Goal: Information Seeking & Learning: Understand process/instructions

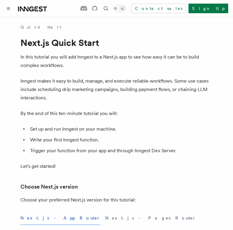
click at [188, 135] on ul "Set up and run Inngest on your machine. Write your first Inngest function. Trig…" at bounding box center [116, 140] width 192 height 30
click at [105, 216] on button "Next.js - Pages Router" at bounding box center [150, 218] width 91 height 14
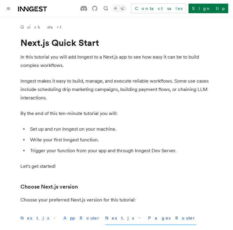
click at [55, 216] on button "Next.js - App Router" at bounding box center [60, 218] width 80 height 14
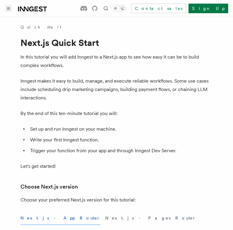
click at [11, 10] on button "Toggle navigation" at bounding box center [8, 8] width 7 height 7
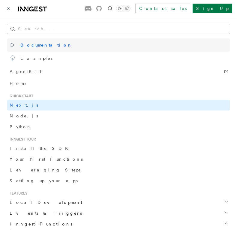
click at [52, 42] on link "Documentation" at bounding box center [118, 44] width 223 height 13
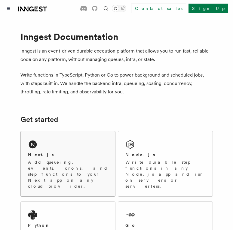
click at [59, 153] on div "Next.js" at bounding box center [68, 155] width 80 height 6
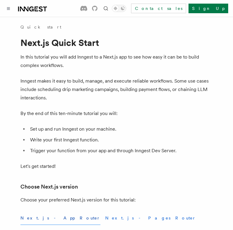
click at [105, 219] on button "Next.js - Pages Router" at bounding box center [150, 218] width 91 height 14
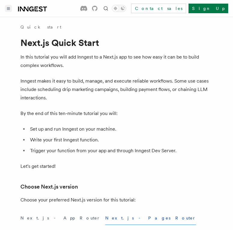
click at [6, 11] on button "Toggle navigation" at bounding box center [8, 8] width 7 height 7
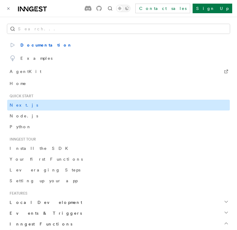
click at [28, 102] on link "Next.js" at bounding box center [118, 105] width 223 height 11
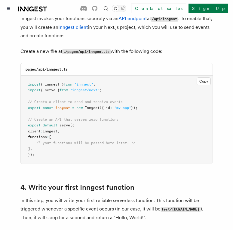
scroll to position [721, 0]
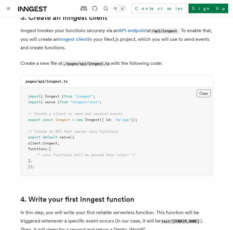
click at [204, 89] on button "Copy Copied" at bounding box center [203, 93] width 14 height 8
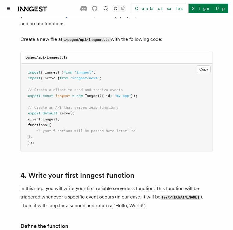
scroll to position [733, 0]
